Goal: Information Seeking & Learning: Learn about a topic

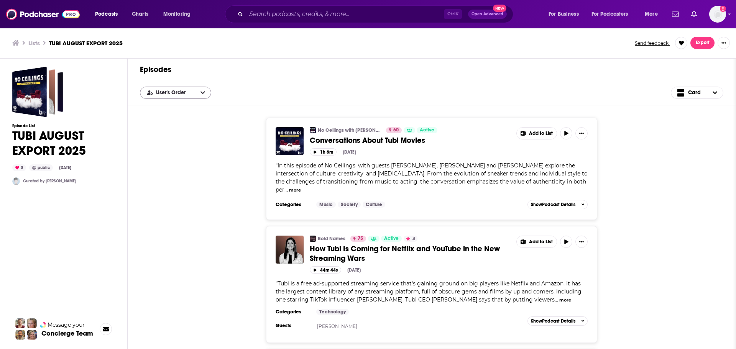
click at [199, 91] on button "open menu" at bounding box center [203, 93] width 16 height 12
click at [200, 92] on icon "open menu" at bounding box center [202, 92] width 5 height 3
click at [202, 92] on icon "open menu" at bounding box center [202, 92] width 5 height 5
click at [244, 79] on div "Episodes User's Order User's Order Card" at bounding box center [432, 82] width 608 height 47
click at [705, 44] on span "Export" at bounding box center [703, 42] width 14 height 5
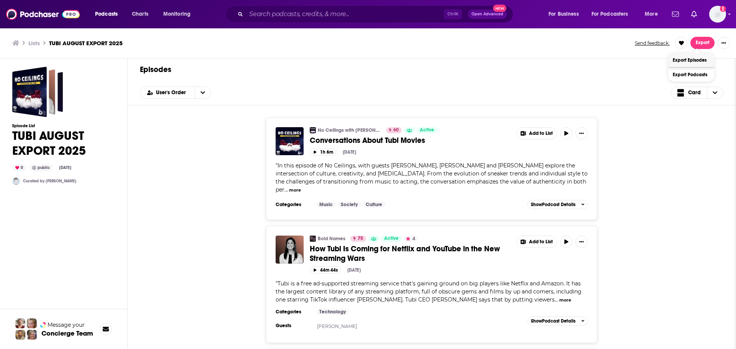
click at [700, 58] on button "Export Episodes" at bounding box center [691, 60] width 46 height 14
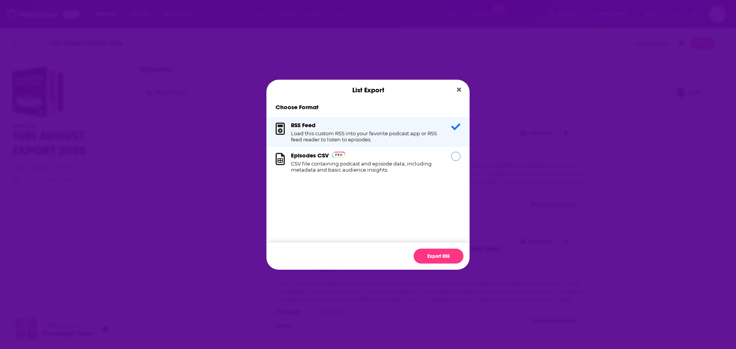
click at [437, 152] on div "Episodes CSV CSV file containing podcast and episode data, including metadata a…" at bounding box center [366, 162] width 151 height 21
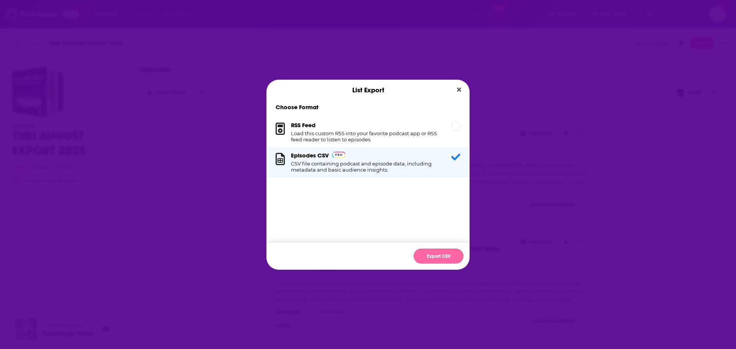
click at [437, 256] on button "Export CSV" at bounding box center [439, 256] width 50 height 15
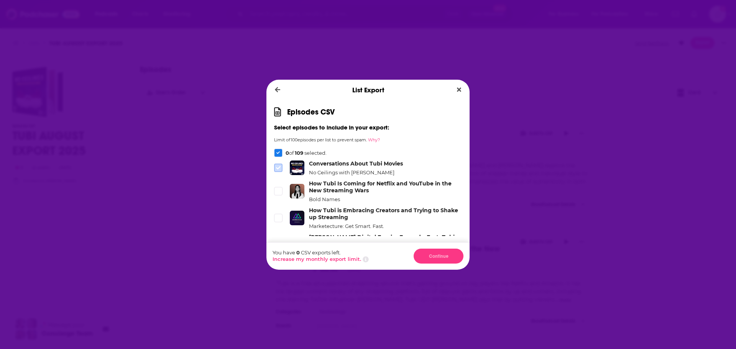
drag, startPoint x: 274, startPoint y: 167, endPoint x: 280, endPoint y: 168, distance: 5.8
click at [280, 168] on icon "Dialog" at bounding box center [278, 168] width 5 height 5
click at [277, 189] on icon "Dialog" at bounding box center [278, 191] width 5 height 5
click at [278, 166] on icon "Dialog" at bounding box center [278, 168] width 5 height 5
click at [277, 191] on icon "Dialog" at bounding box center [278, 191] width 5 height 5
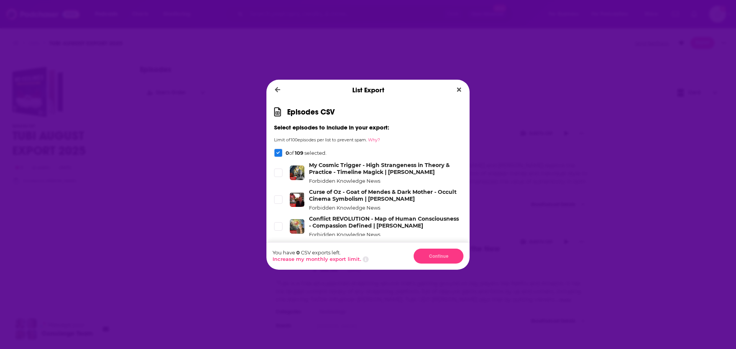
scroll to position [2907, 0]
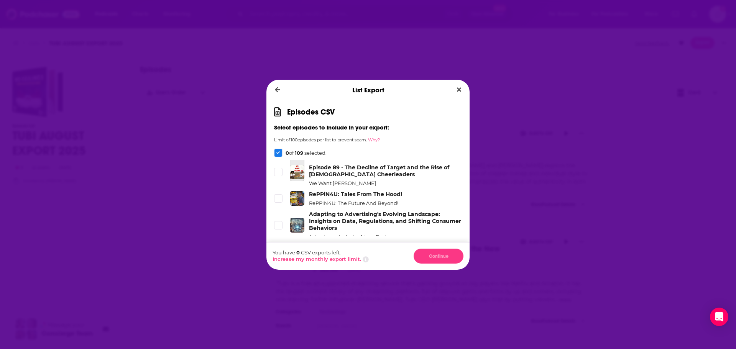
click at [284, 253] on div "Dialog" at bounding box center [279, 257] width 10 height 8
click at [279, 253] on span "Dialog" at bounding box center [278, 256] width 7 height 7
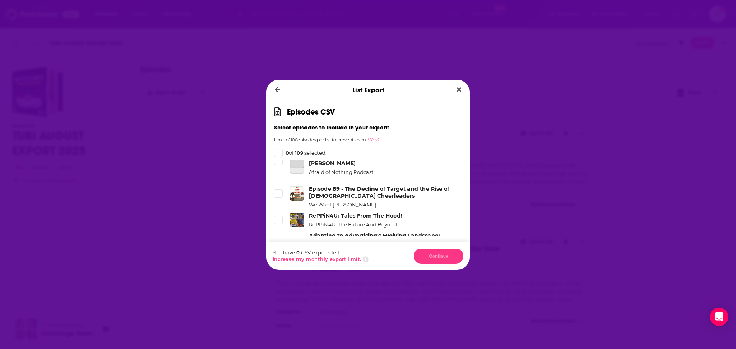
scroll to position [2866, 0]
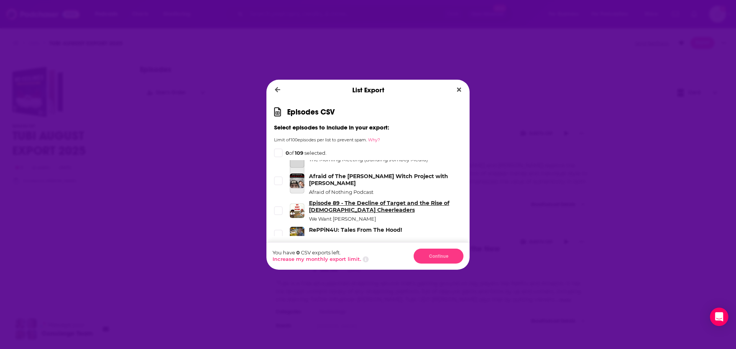
drag, startPoint x: 343, startPoint y: 166, endPoint x: 331, endPoint y: 161, distance: 13.1
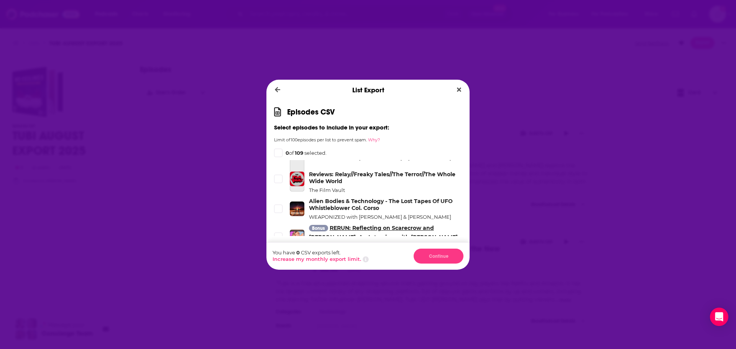
scroll to position [2674, 0]
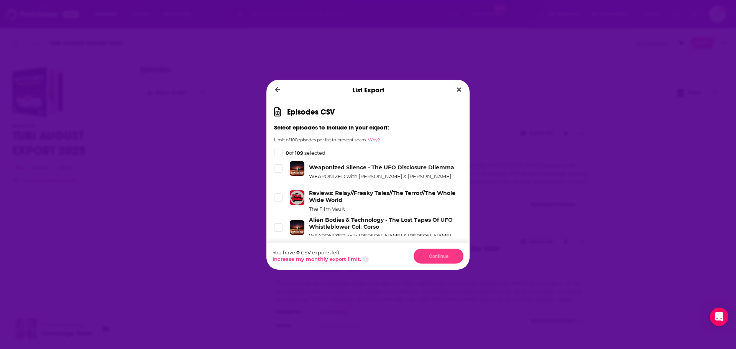
click at [114, 83] on div "List Export Episodes CSV Select episodes to include in your export: Limit of 10…" at bounding box center [368, 174] width 736 height 349
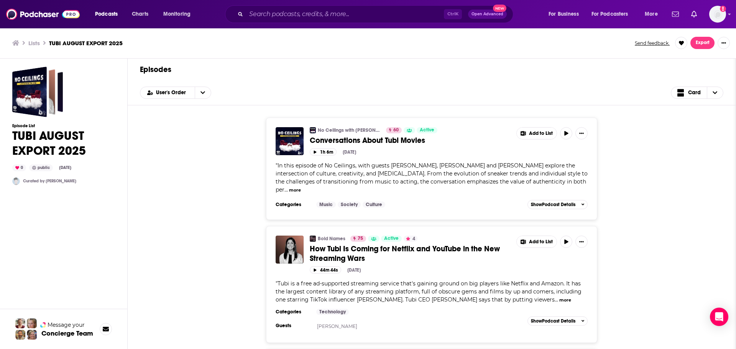
scroll to position [11993, 0]
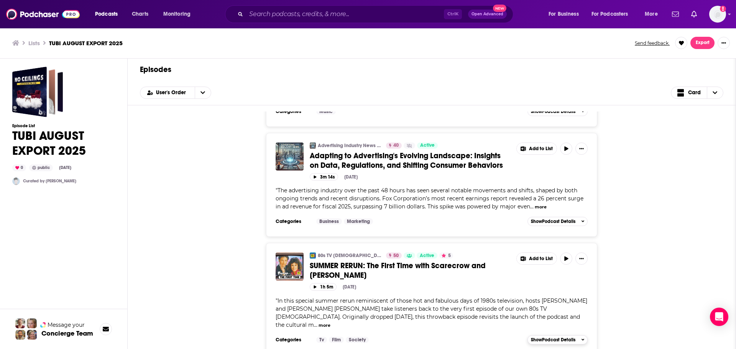
click at [572, 341] on span "Show Podcast Details" at bounding box center [553, 339] width 44 height 5
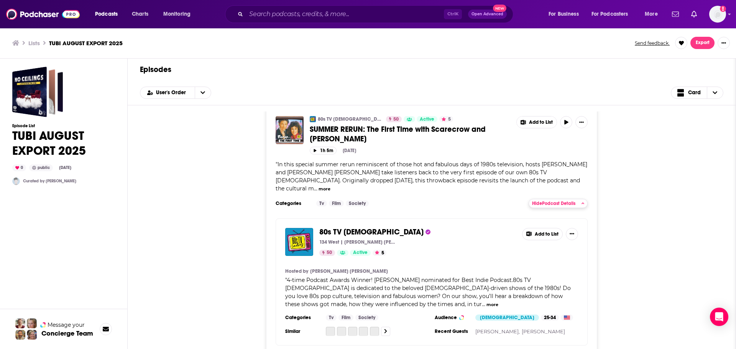
click at [551, 206] on span "Hide Podcast Details" at bounding box center [553, 203] width 43 height 5
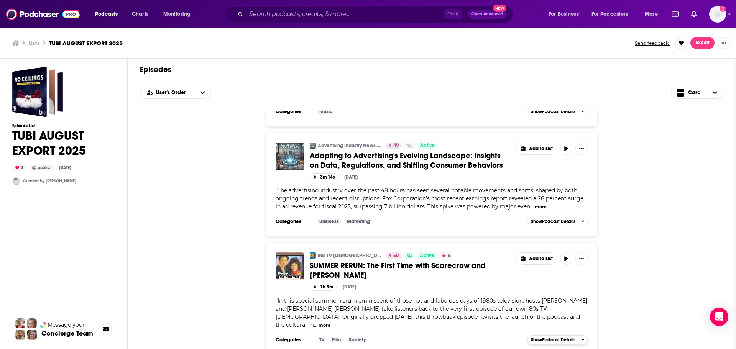
click at [544, 340] on span "Show Podcast Details" at bounding box center [553, 339] width 44 height 5
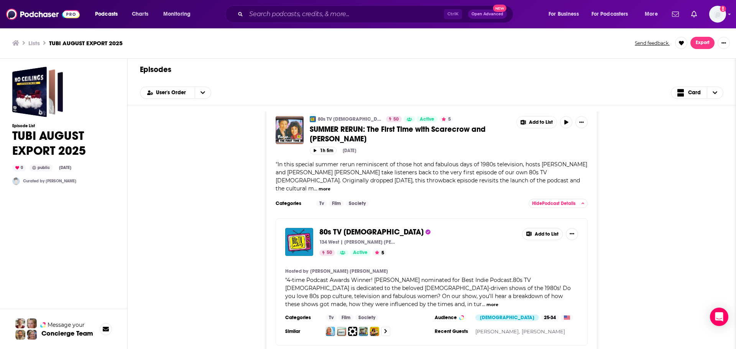
scroll to position [11926, 0]
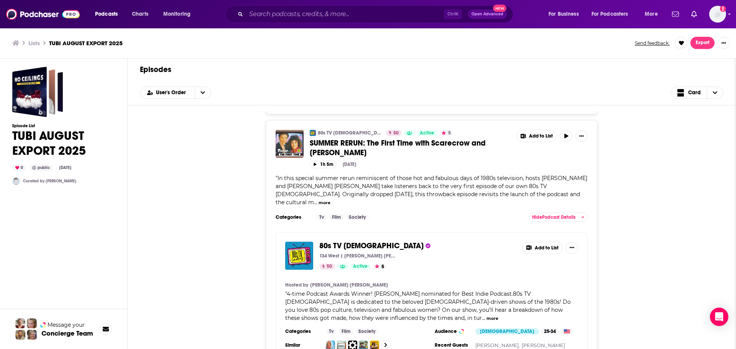
click at [405, 48] on span "Adapting to Advertising's Evolving Landscape: Insights on Data, Regulations, an…" at bounding box center [406, 37] width 193 height 19
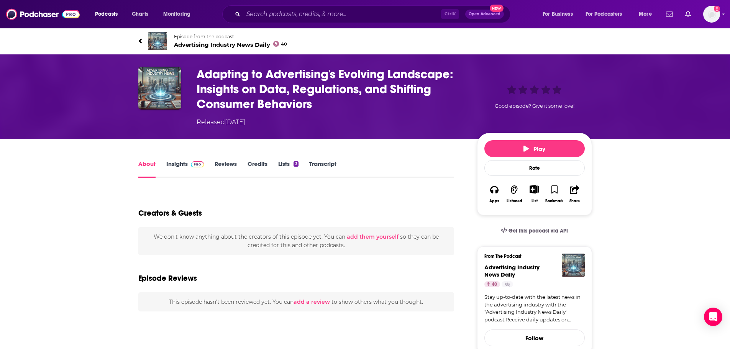
type input "https://www.podchaser.com/podcasts/advertising-industry-news-dail-5801342/episo…"
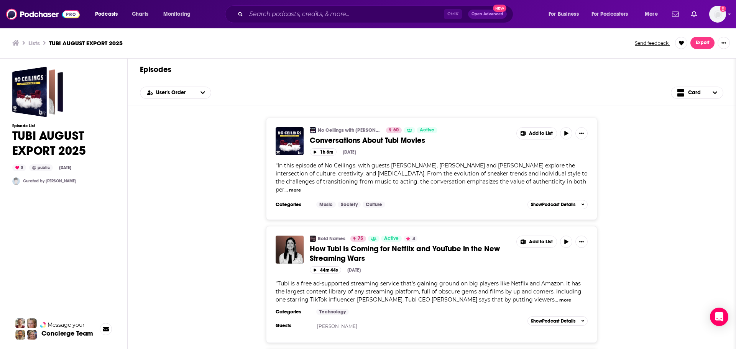
scroll to position [11821, 0]
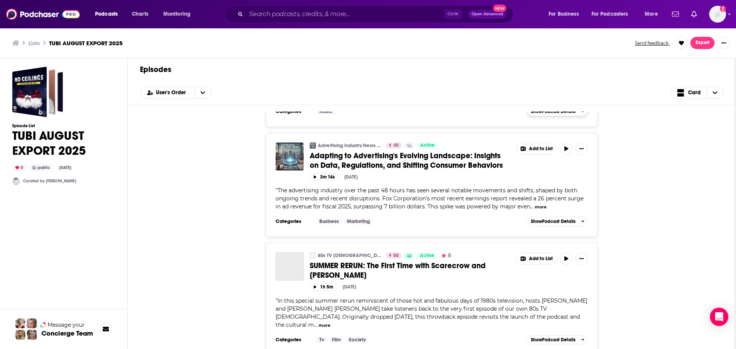
click at [564, 114] on span "Show Podcast Details" at bounding box center [553, 111] width 44 height 5
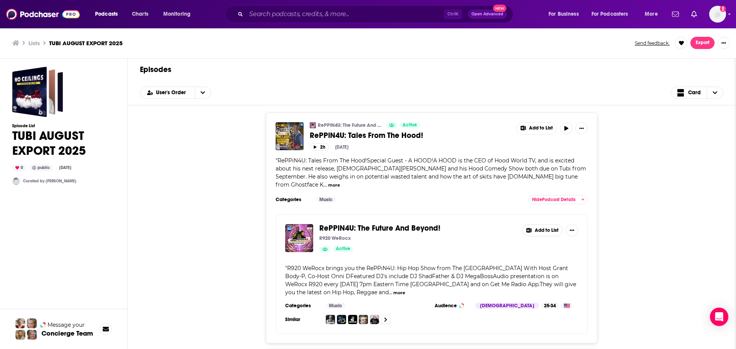
click at [544, 94] on span "Show Podcast Details" at bounding box center [553, 91] width 44 height 5
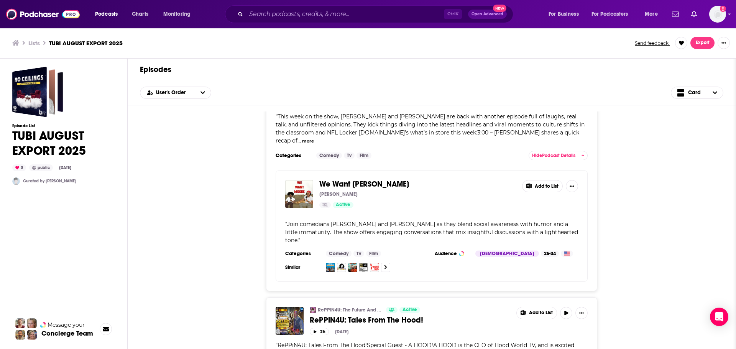
scroll to position [11677, 0]
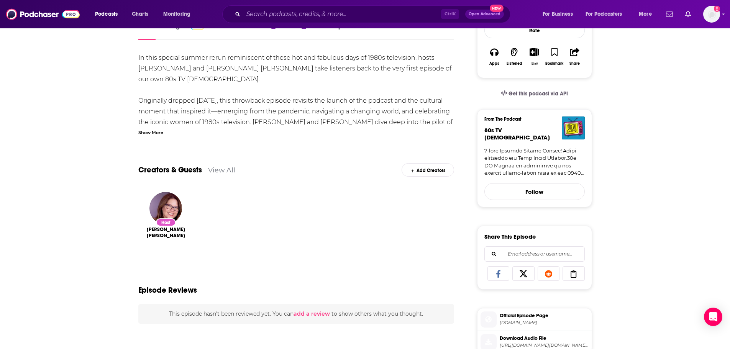
scroll to position [38, 0]
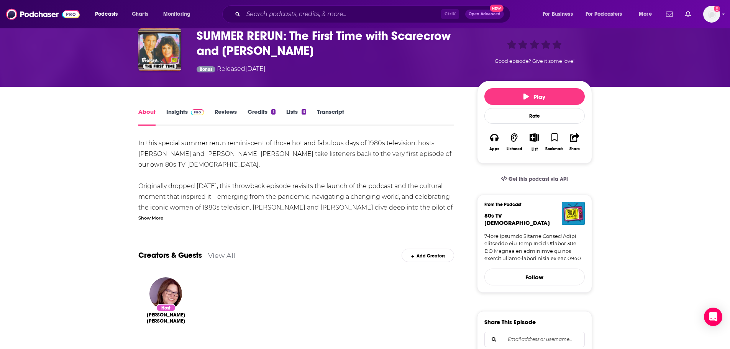
click at [150, 217] on div "Show More" at bounding box center [150, 217] width 25 height 7
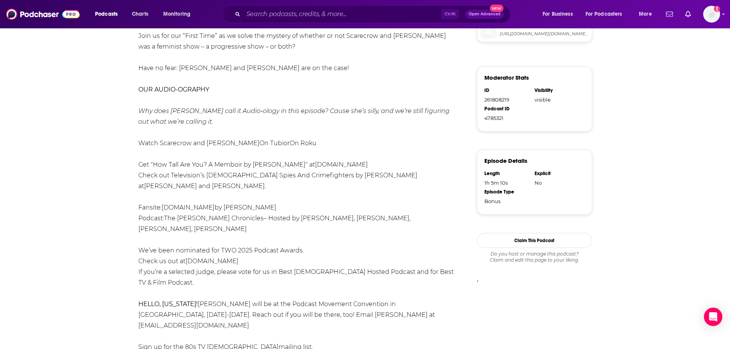
scroll to position [422, 0]
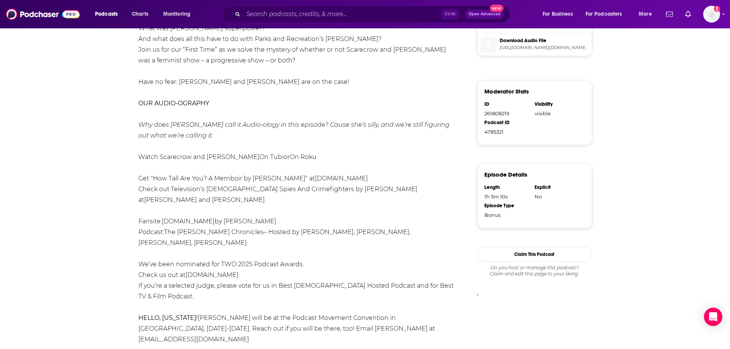
click at [285, 210] on div "In this special summer rerun reminiscent of those hot and fabulous days of 1980…" at bounding box center [296, 77] width 316 height 644
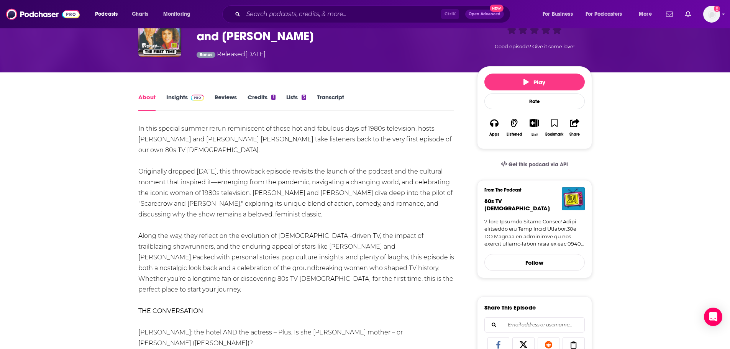
scroll to position [0, 0]
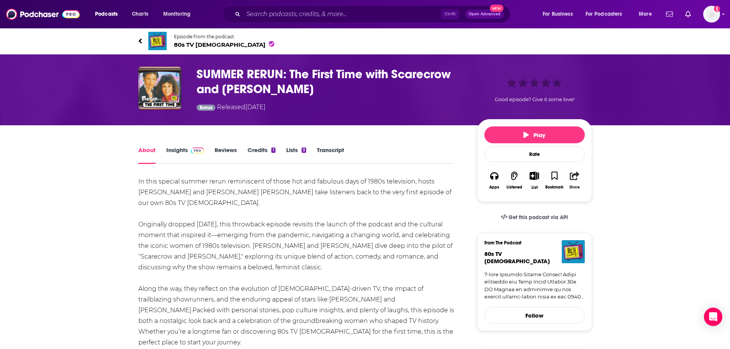
click at [581, 177] on button "Share" at bounding box center [575, 181] width 20 height 28
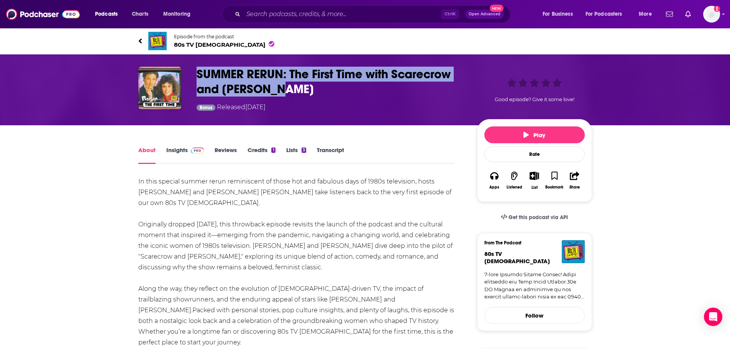
drag, startPoint x: 284, startPoint y: 90, endPoint x: 199, endPoint y: 76, distance: 86.7
click at [199, 76] on h1 "SUMMER RERUN: The First Time with Scarecrow and Mrs. King" at bounding box center [331, 82] width 268 height 30
copy h1 "SUMMER RERUN: The First Time with Scarecrow and Mrs. King"
click at [176, 152] on link "Insights" at bounding box center [185, 155] width 38 height 18
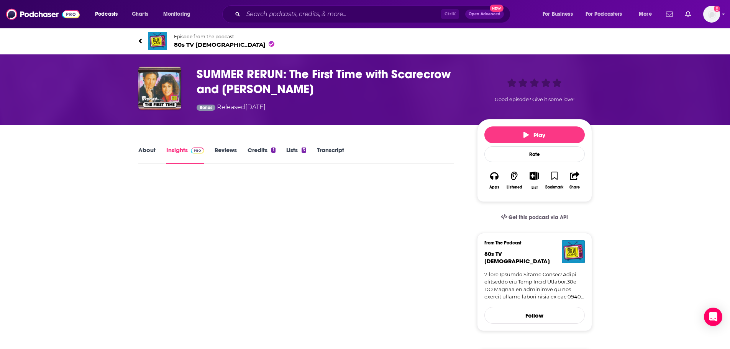
click at [153, 149] on link "About" at bounding box center [146, 155] width 17 height 18
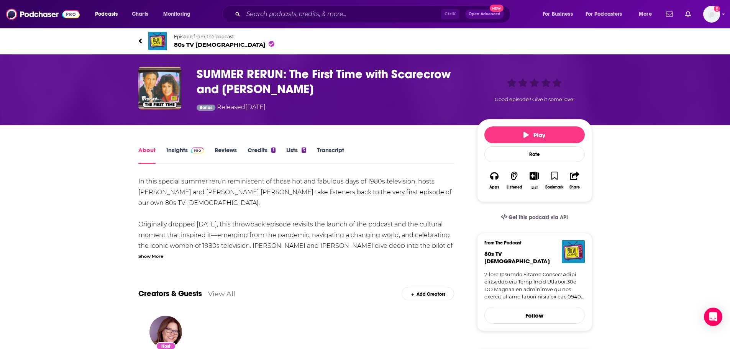
click at [163, 254] on div "Show More" at bounding box center [150, 255] width 25 height 7
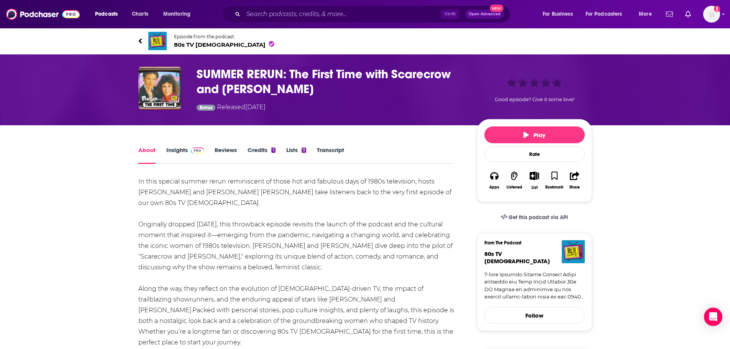
click at [218, 77] on h1 "SUMMER RERUN: The First Time with Scarecrow and Mrs. King" at bounding box center [331, 82] width 268 height 30
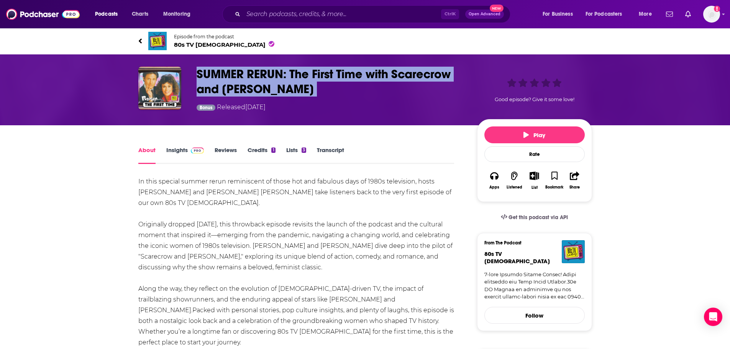
click at [218, 77] on h1 "SUMMER RERUN: The First Time with Scarecrow and Mrs. King" at bounding box center [331, 82] width 268 height 30
copy h1 "SUMMER RERUN: The First Time with Scarecrow and Mrs. King"
click at [242, 82] on h1 "SUMMER RERUN: The First Time with Scarecrow and Mrs. King" at bounding box center [331, 82] width 268 height 30
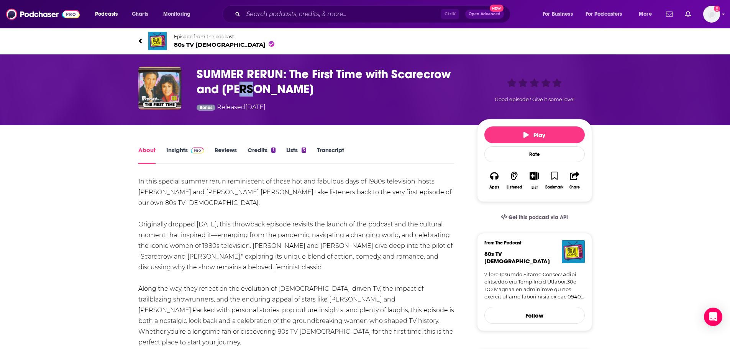
click at [242, 82] on h1 "SUMMER RERUN: The First Time with Scarecrow and Mrs. King" at bounding box center [331, 82] width 268 height 30
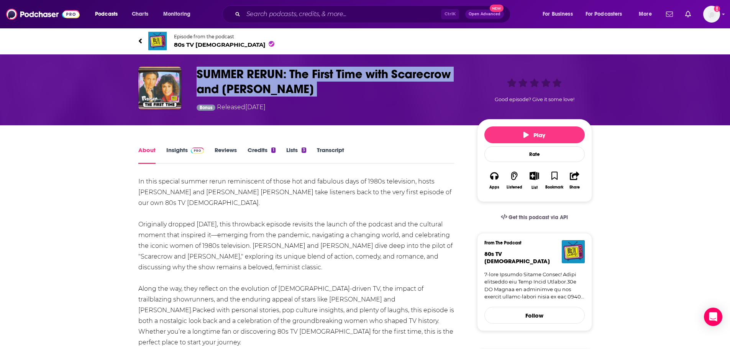
click at [242, 82] on h1 "SUMMER RERUN: The First Time with Scarecrow and Mrs. King" at bounding box center [331, 82] width 268 height 30
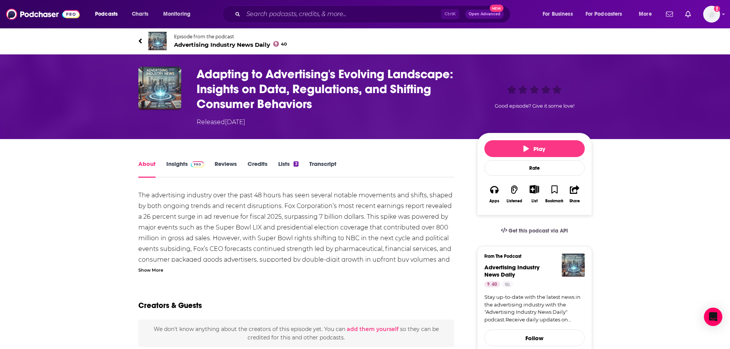
click at [154, 271] on div "Show More" at bounding box center [150, 269] width 25 height 7
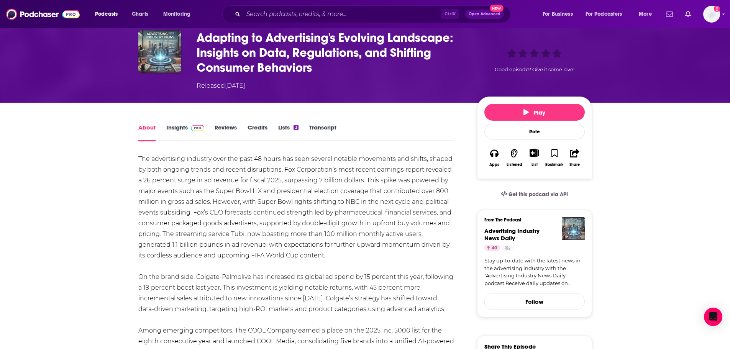
scroll to position [19, 0]
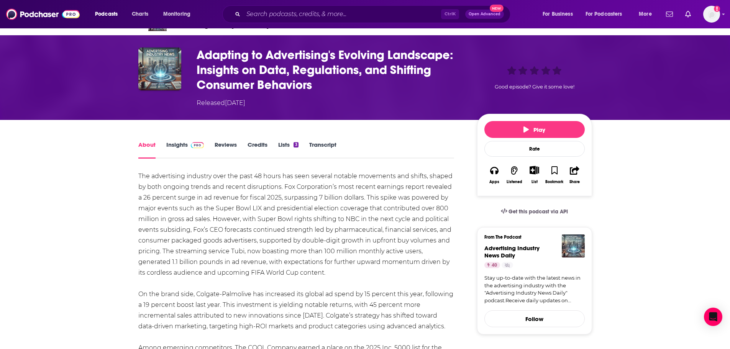
click at [250, 78] on h1 "Adapting to Advertising's Evolving Landscape: Insights on Data, Regulations, an…" at bounding box center [331, 70] width 268 height 45
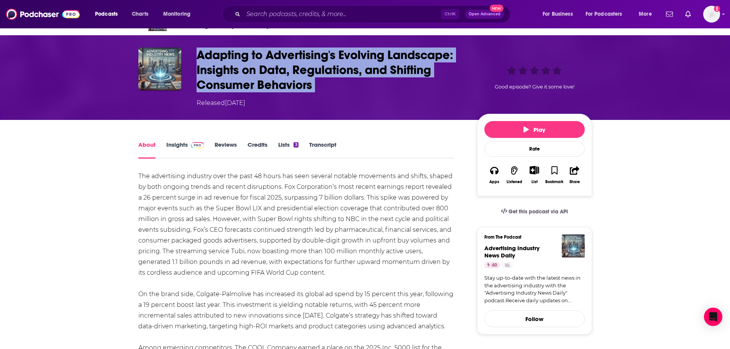
click at [250, 78] on h1 "Adapting to Advertising's Evolving Landscape: Insights on Data, Regulations, an…" at bounding box center [331, 70] width 268 height 45
copy h1 "Adapting to Advertising's Evolving Landscape: Insights on Data, Regulations, an…"
click at [334, 81] on h1 "Adapting to Advertising's Evolving Landscape: Insights on Data, Regulations, an…" at bounding box center [331, 70] width 268 height 45
drag, startPoint x: 327, startPoint y: 86, endPoint x: 200, endPoint y: 51, distance: 132.0
click at [200, 51] on h1 "Adapting to Advertising's Evolving Landscape: Insights on Data, Regulations, an…" at bounding box center [331, 70] width 268 height 45
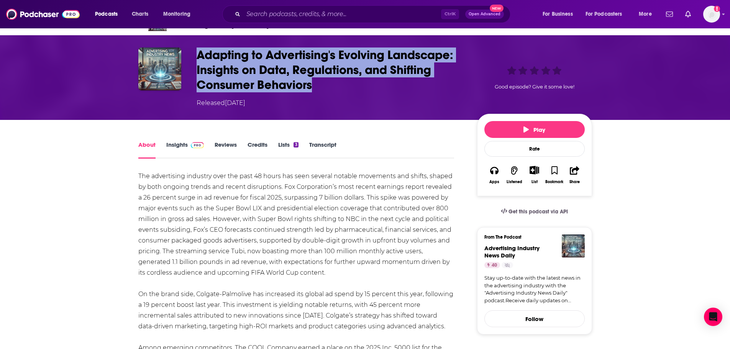
copy h1 "Adapting to Advertising's Evolving Landscape: Insights on Data, Regulations, an…"
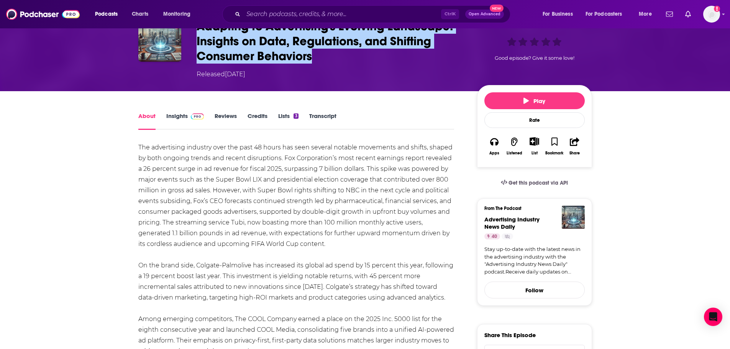
scroll to position [0, 0]
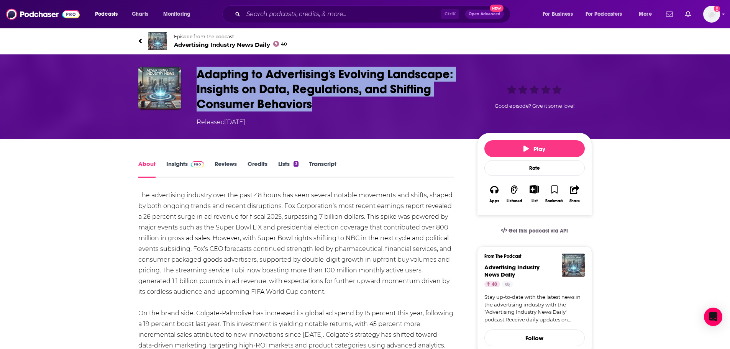
click at [331, 84] on h1 "Adapting to Advertising's Evolving Landscape: Insights on Data, Regulations, an…" at bounding box center [331, 89] width 268 height 45
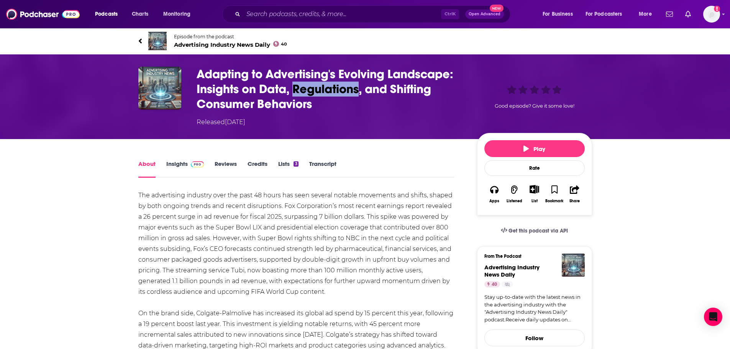
click at [331, 84] on h1 "Adapting to Advertising's Evolving Landscape: Insights on Data, Regulations, an…" at bounding box center [331, 89] width 268 height 45
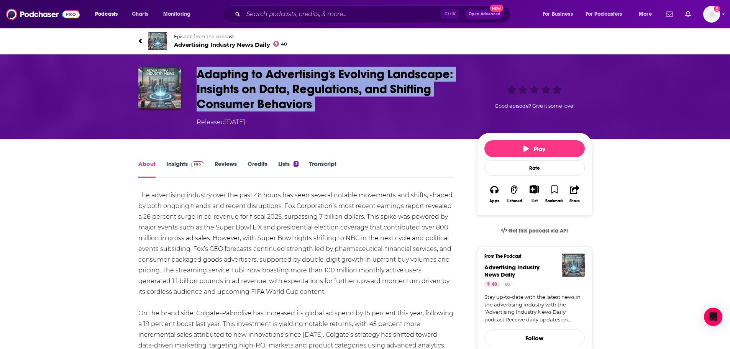
click at [331, 84] on h1 "Adapting to Advertising's Evolving Landscape: Insights on Data, Regulations, an…" at bounding box center [331, 89] width 268 height 45
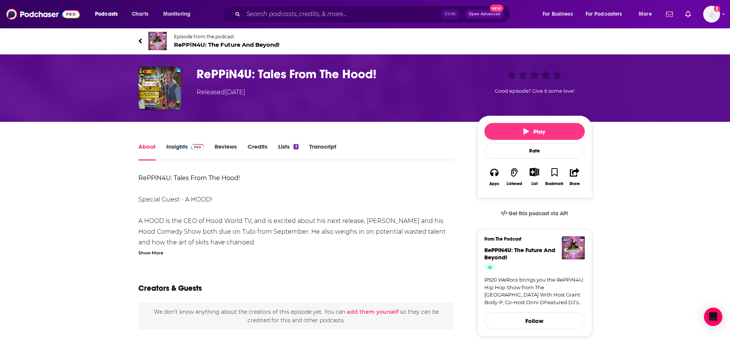
click at [162, 252] on div "Show More" at bounding box center [150, 252] width 25 height 7
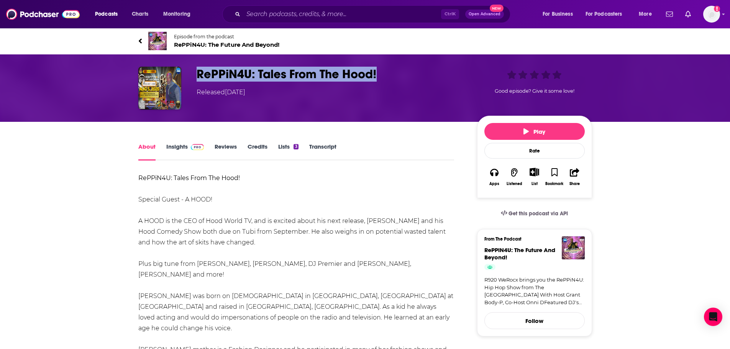
drag, startPoint x: 384, startPoint y: 73, endPoint x: 195, endPoint y: 72, distance: 188.6
click at [195, 72] on div "RePPiN4U: Tales From The Hood! Released [DATE] Good episode? Give it some love!" at bounding box center [365, 88] width 454 height 43
copy h1 "RePPiN4U: Tales From The Hood!"
click at [233, 75] on h1 "RePPiN4U: Tales From The Hood!" at bounding box center [331, 74] width 268 height 15
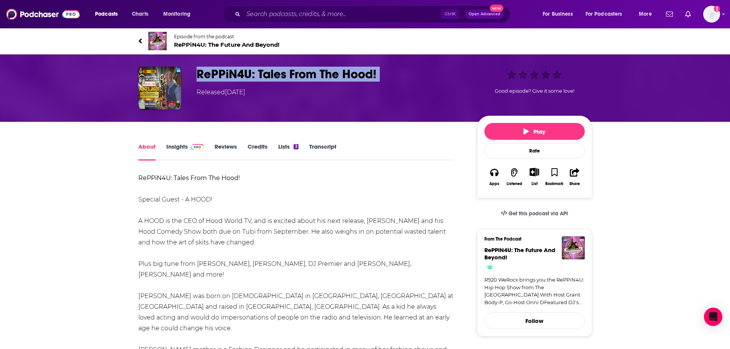
click at [233, 75] on h1 "RePPiN4U: Tales From The Hood!" at bounding box center [331, 74] width 268 height 15
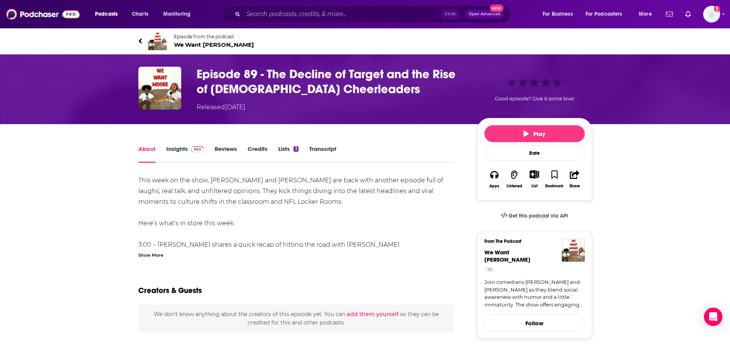
click at [166, 257] on div "Show More" at bounding box center [296, 254] width 316 height 7
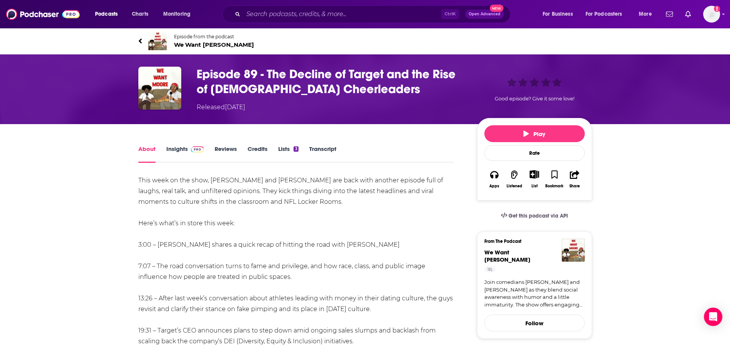
click at [254, 74] on h1 "Episode 89 - The Decline of Target and the Rise of Male Cheerleaders" at bounding box center [331, 82] width 268 height 30
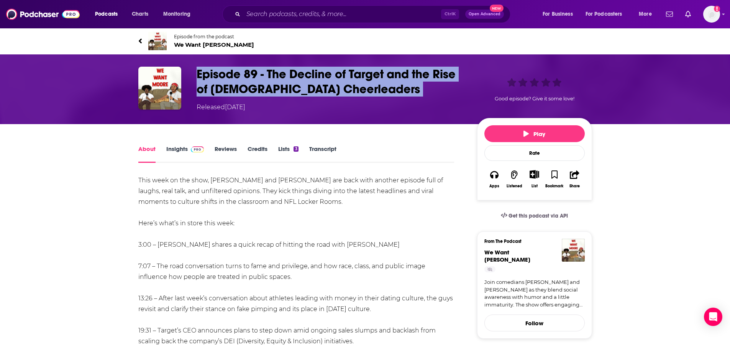
click at [254, 74] on h1 "Episode 89 - The Decline of Target and the Rise of Male Cheerleaders" at bounding box center [331, 82] width 268 height 30
copy h1 "Episode 89 - The Decline of Target and the Rise of Male Cheerleaders"
click at [318, 84] on h1 "Episode 89 - The Decline of Target and the Rise of Male Cheerleaders" at bounding box center [331, 82] width 268 height 30
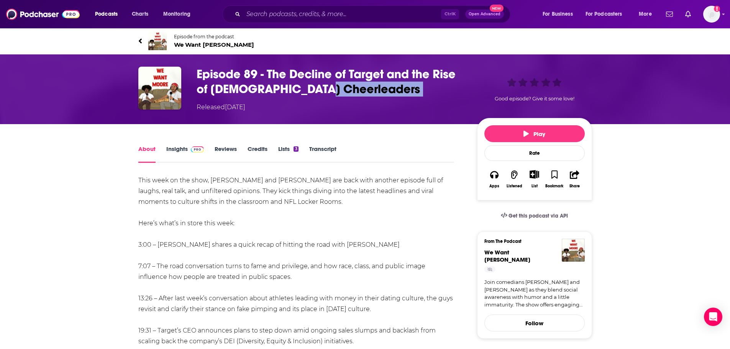
click at [318, 84] on h1 "Episode 89 - The Decline of Target and the Rise of Male Cheerleaders" at bounding box center [331, 82] width 268 height 30
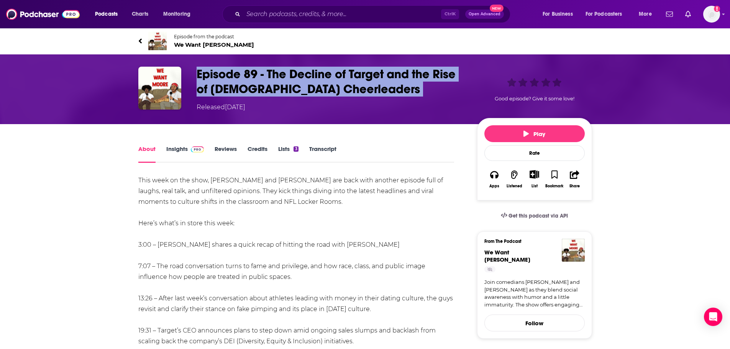
click at [318, 84] on h1 "Episode 89 - The Decline of Target and the Rise of Male Cheerleaders" at bounding box center [331, 82] width 268 height 30
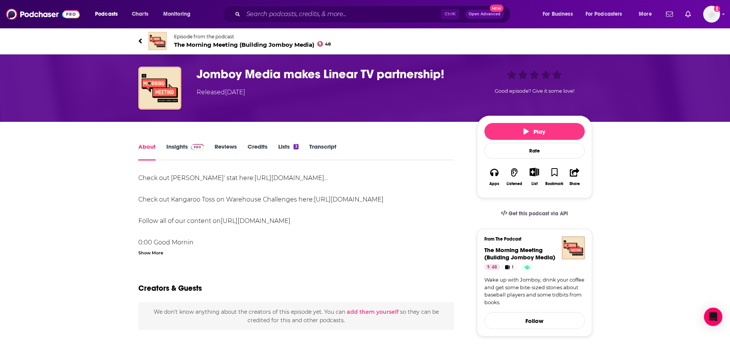
click at [150, 254] on div "Show More" at bounding box center [150, 252] width 25 height 7
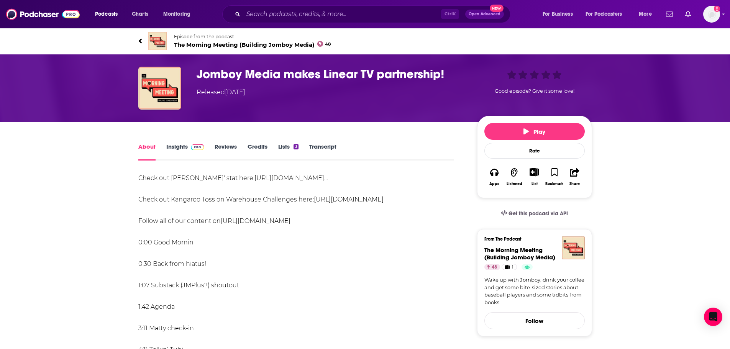
click at [256, 73] on h1 "Jomboy Media makes Linear TV partnership!" at bounding box center [331, 74] width 268 height 15
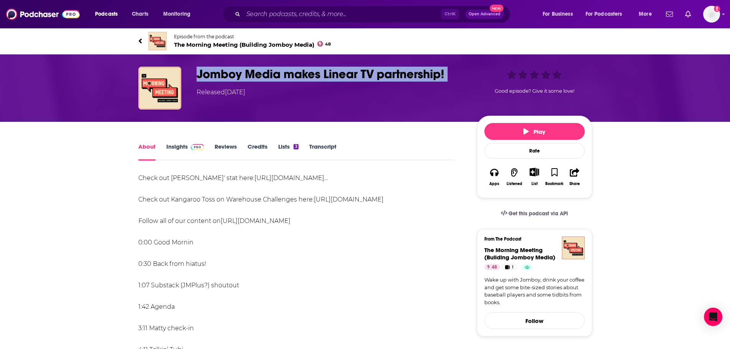
click at [256, 73] on h1 "Jomboy Media makes Linear TV partnership!" at bounding box center [331, 74] width 268 height 15
copy h1 "Jomboy Media makes Linear TV partnership!"
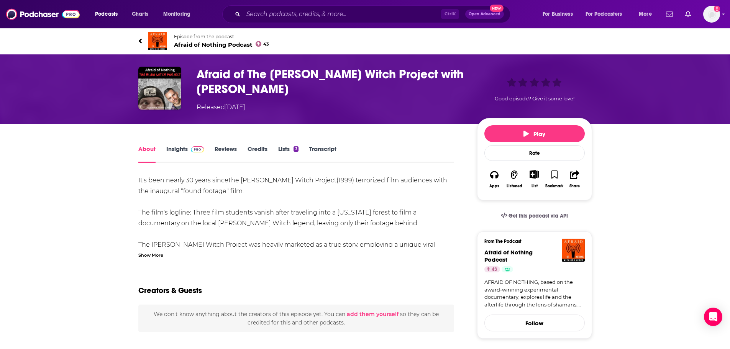
click at [162, 253] on div "Show More" at bounding box center [150, 254] width 25 height 7
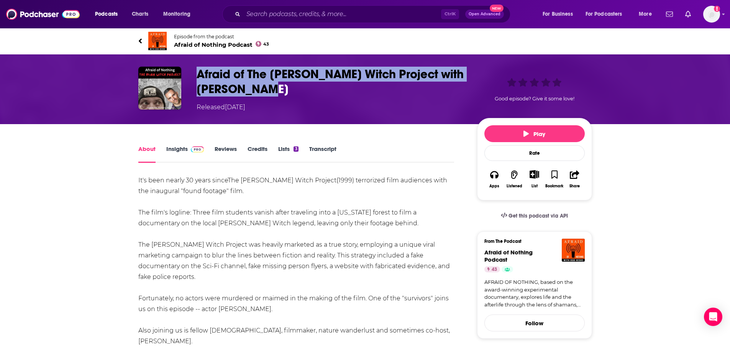
drag, startPoint x: 252, startPoint y: 87, endPoint x: 199, endPoint y: 72, distance: 55.1
click at [199, 72] on h1 "Afraid of The Blair Witch Project with Michael C. Williams" at bounding box center [331, 82] width 268 height 30
copy h1 "Afraid of The Blair Witch Project with Michael C. Williams"
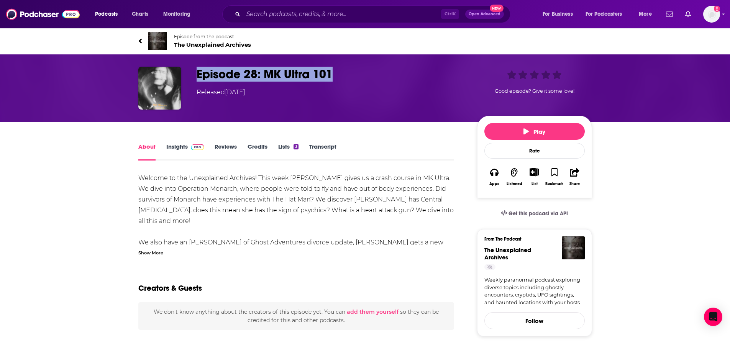
drag, startPoint x: 363, startPoint y: 79, endPoint x: 197, endPoint y: 71, distance: 165.8
click at [197, 71] on h1 "Episode 28: MK Ultra 101" at bounding box center [331, 74] width 268 height 15
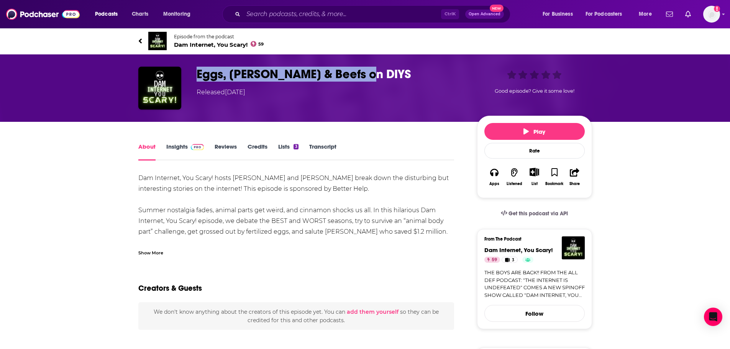
drag, startPoint x: 375, startPoint y: 68, endPoint x: 198, endPoint y: 75, distance: 177.3
click at [198, 75] on h1 "Eggs, [PERSON_NAME] & Beefs on DIYS" at bounding box center [331, 74] width 268 height 15
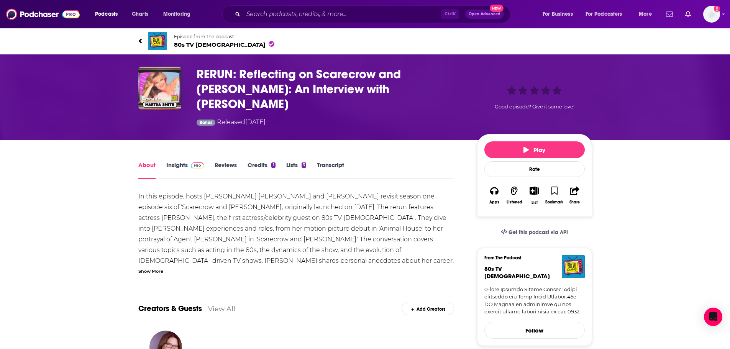
click at [160, 267] on div "Show More" at bounding box center [150, 270] width 25 height 7
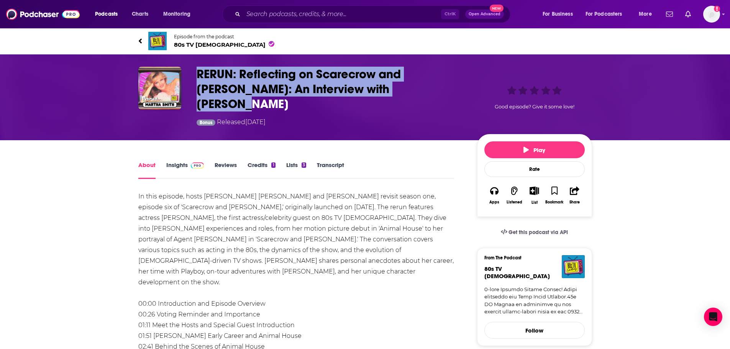
drag, startPoint x: 398, startPoint y: 88, endPoint x: 199, endPoint y: 69, distance: 199.9
click at [199, 69] on h1 "RERUN: Reflecting on Scarecrow and Mrs. King: An Interview with Martha Smith" at bounding box center [331, 89] width 268 height 45
copy h1 "RERUN: Reflecting on Scarecrow and Mrs. King: An Interview with Martha Smith"
click at [261, 161] on link "Credits 1" at bounding box center [262, 170] width 28 height 18
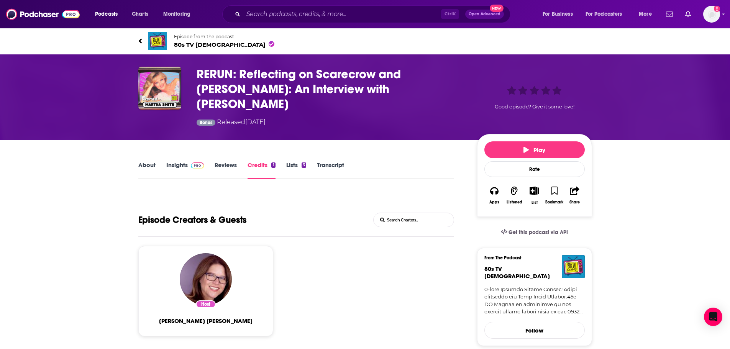
click at [304, 163] on div "3" at bounding box center [304, 165] width 5 height 5
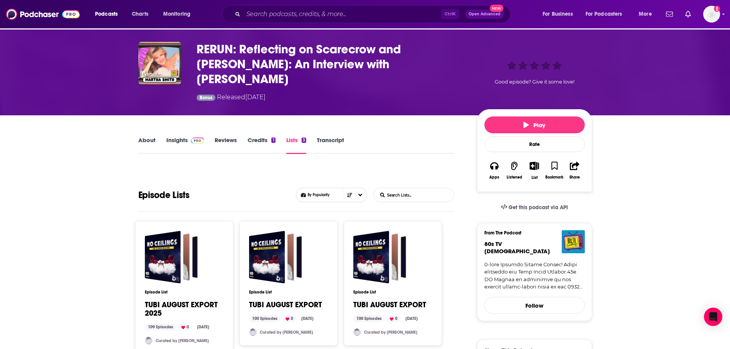
scroll to position [38, 0]
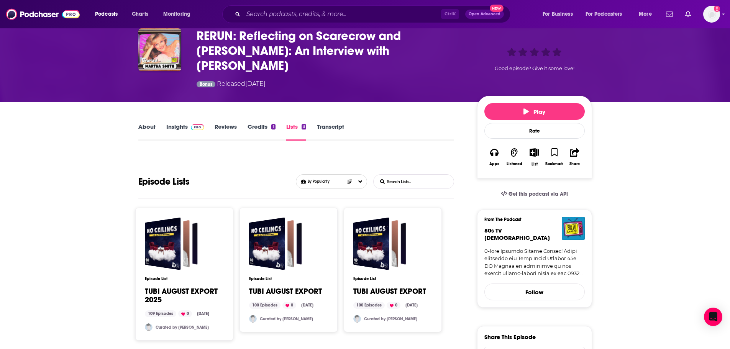
click at [152, 123] on link "About" at bounding box center [146, 132] width 17 height 18
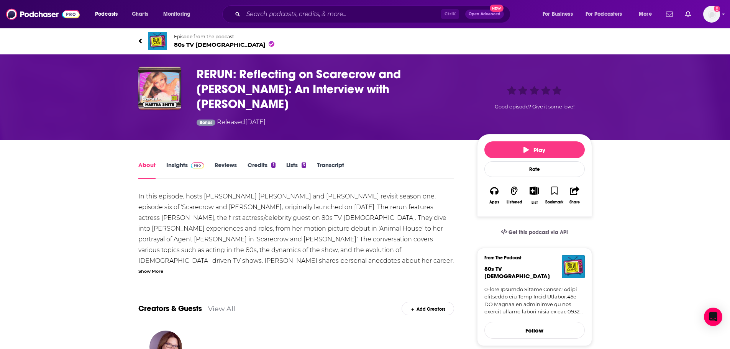
click at [161, 267] on div "Show More" at bounding box center [150, 270] width 25 height 7
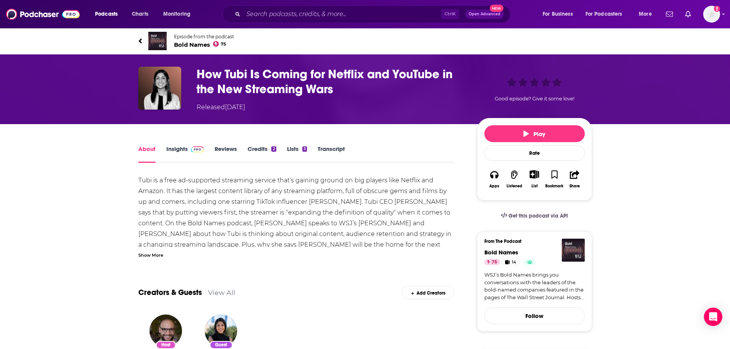
click at [283, 81] on h1 "How Tubi Is Coming for Netflix and YouTube in the New Streaming Wars" at bounding box center [331, 82] width 268 height 30
click at [344, 89] on h1 "How Tubi Is Coming for Netflix and YouTube in the New Streaming Wars" at bounding box center [331, 82] width 268 height 30
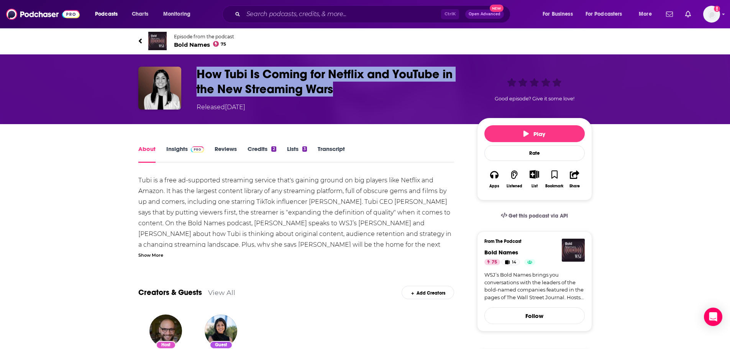
drag, startPoint x: 339, startPoint y: 90, endPoint x: 200, endPoint y: 73, distance: 139.7
click at [200, 73] on h1 "How Tubi Is Coming for Netflix and YouTube in the New Streaming Wars" at bounding box center [331, 82] width 268 height 30
copy h1 "How Tubi Is Coming for Netflix and YouTube in the New Streaming Wars"
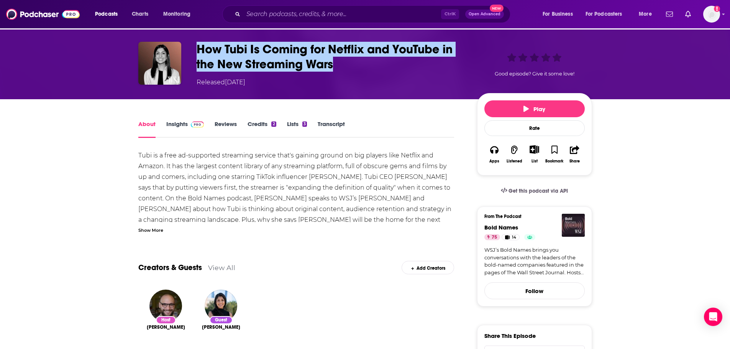
scroll to position [38, 0]
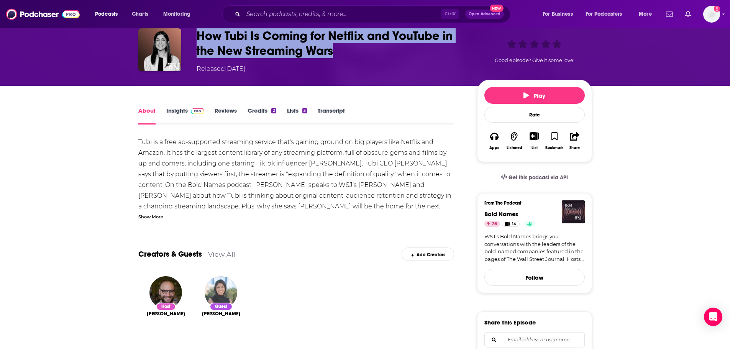
click at [229, 292] on img "Anjali Sud" at bounding box center [221, 292] width 33 height 33
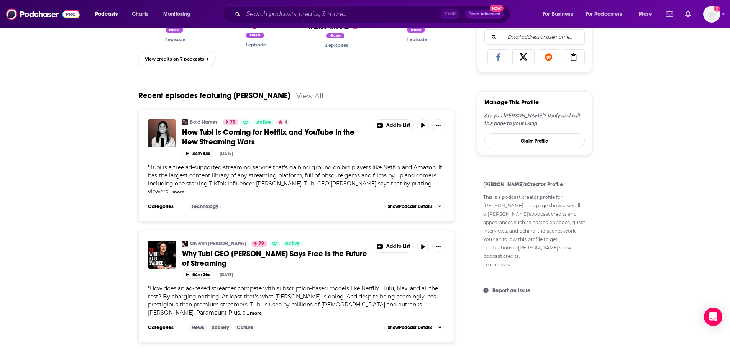
scroll to position [345, 0]
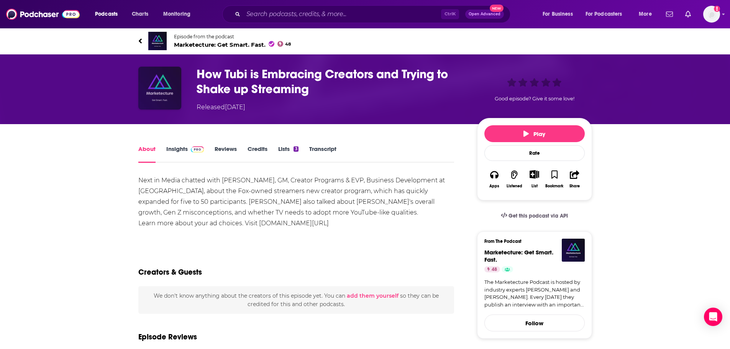
click at [155, 83] on img "How Tubi is Embracing Creators and Trying to Shake up Streaming" at bounding box center [159, 88] width 43 height 43
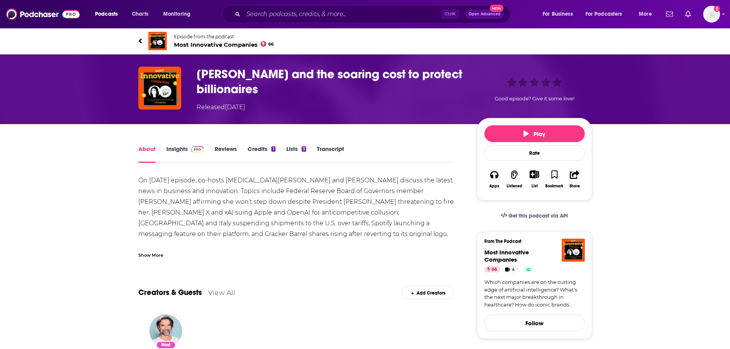
click at [164, 246] on div "On [DATE] episode, co-hosts [MEDICAL_DATA][PERSON_NAME] and [PERSON_NAME] discu…" at bounding box center [296, 271] width 316 height 193
click at [156, 251] on div "Show More" at bounding box center [150, 254] width 25 height 7
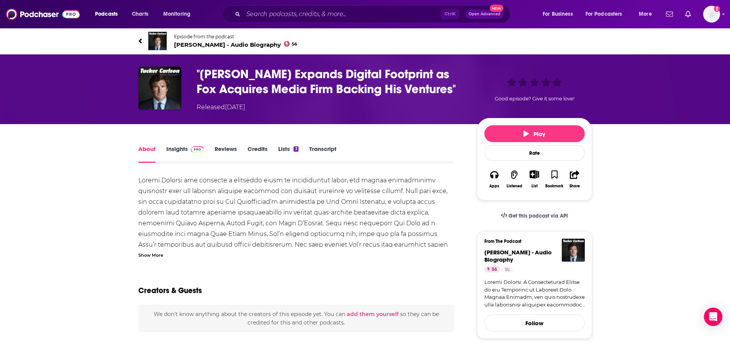
click at [325, 149] on link "Transcript" at bounding box center [322, 154] width 27 height 18
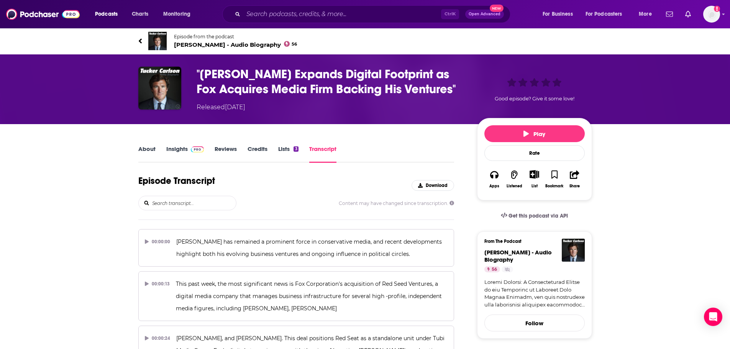
click at [139, 150] on link "About" at bounding box center [146, 154] width 17 height 18
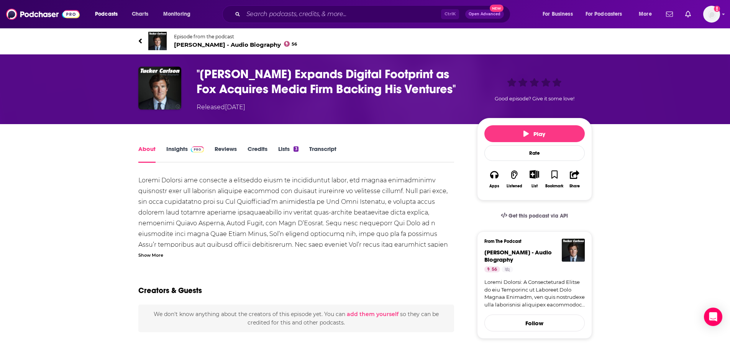
click at [159, 255] on div "Show More" at bounding box center [150, 254] width 25 height 7
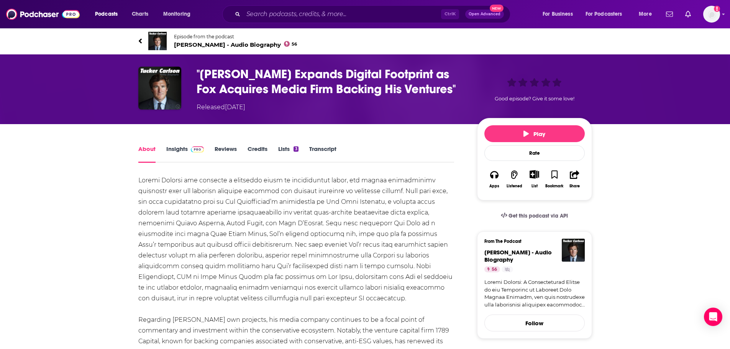
click at [459, 95] on h1 ""Tucker Carlson Expands Digital Footprint as Fox Acquires Media Firm Backing Hi…" at bounding box center [331, 82] width 268 height 30
drag, startPoint x: 458, startPoint y: 89, endPoint x: 194, endPoint y: 73, distance: 264.6
click at [194, 73] on div ""Tucker Carlson Expands Digital Footprint as Fox Acquires Media Firm Backing Hi…" at bounding box center [365, 89] width 454 height 45
copy h1 ""Tucker Carlson Expands Digital Footprint as Fox Acquires Media Firm Backing Hi…"
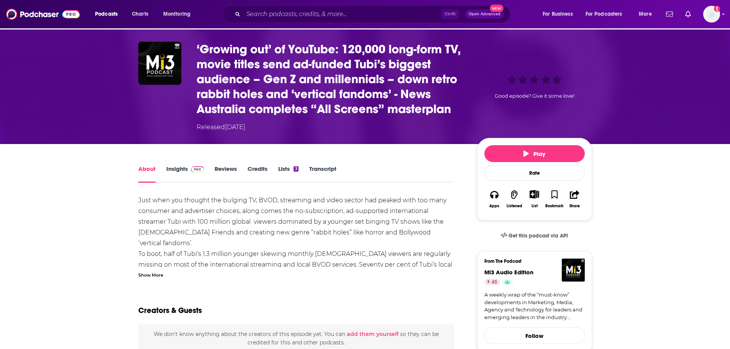
scroll to position [38, 0]
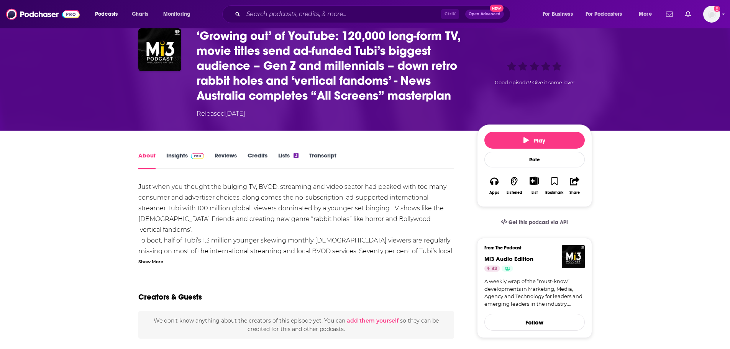
click at [163, 262] on div "Show More" at bounding box center [296, 261] width 316 height 7
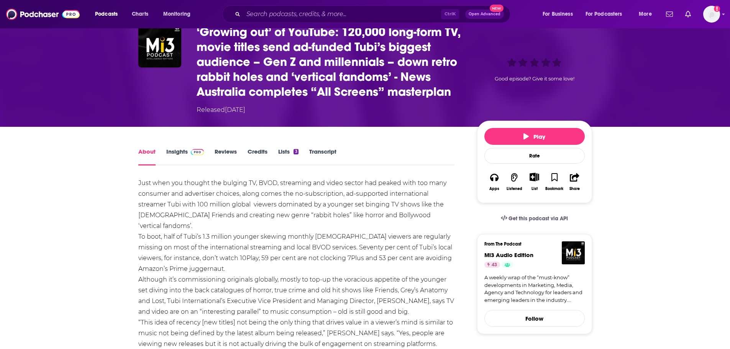
scroll to position [77, 0]
